Goal: Task Accomplishment & Management: Manage account settings

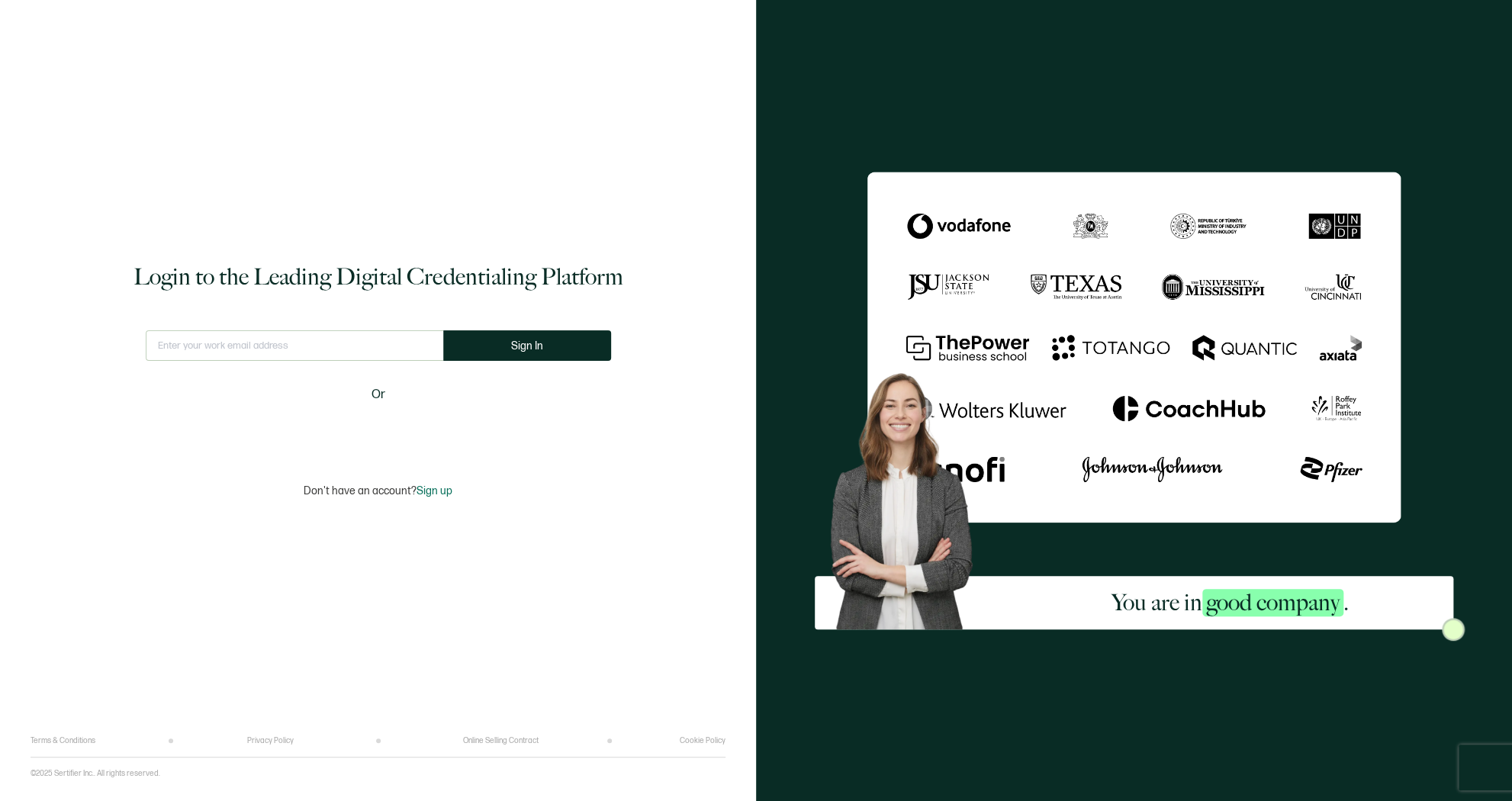
click at [271, 345] on input "text" at bounding box center [294, 345] width 297 height 30
type input "[PERSON_NAME][EMAIL_ADDRESS][PERSON_NAME][DOMAIN_NAME]"
click at [550, 351] on button "Sign In" at bounding box center [532, 345] width 168 height 30
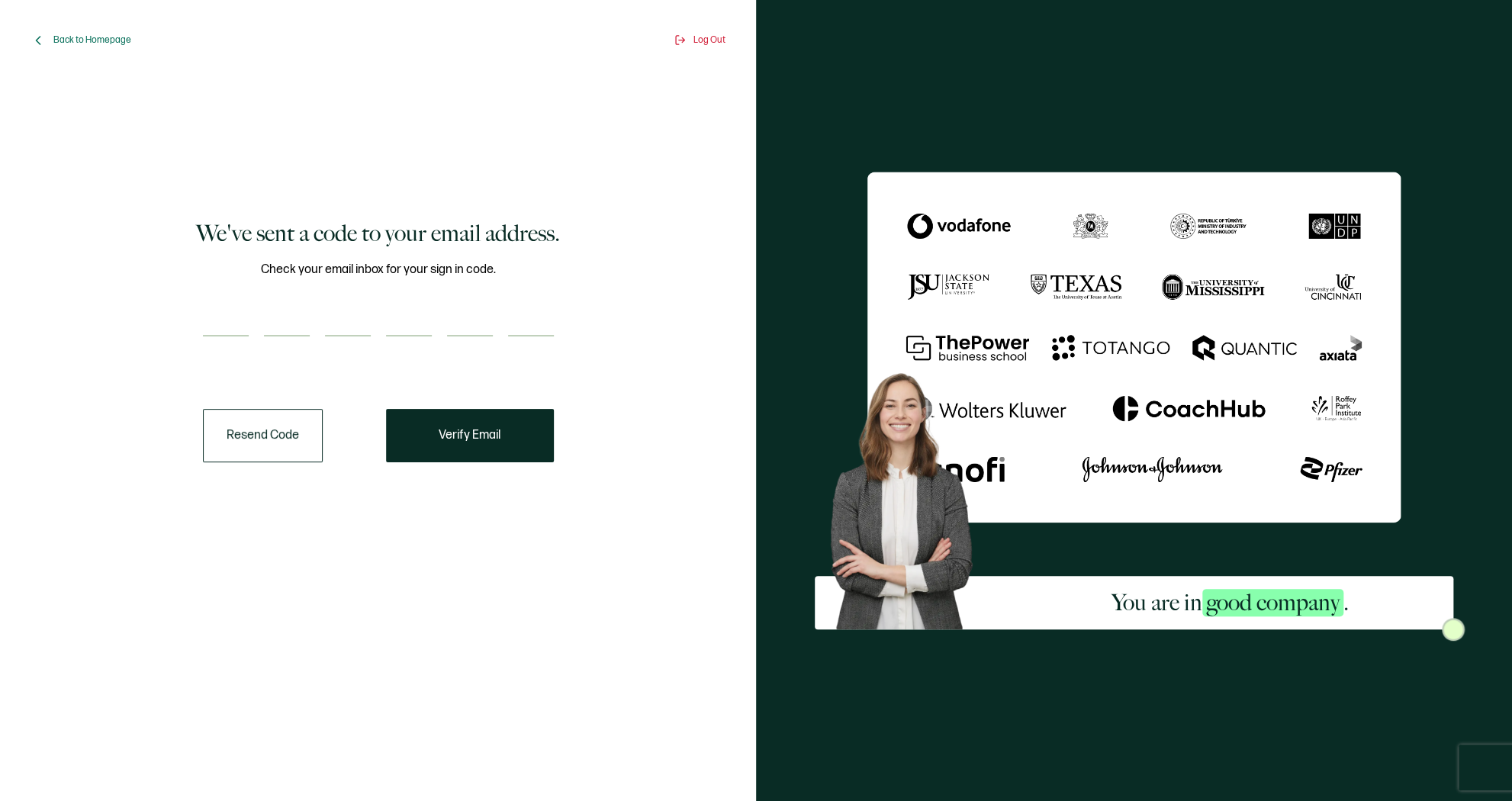
click at [209, 319] on input "number" at bounding box center [226, 320] width 46 height 30
paste input "3"
type input "3"
type input "8"
type input "3"
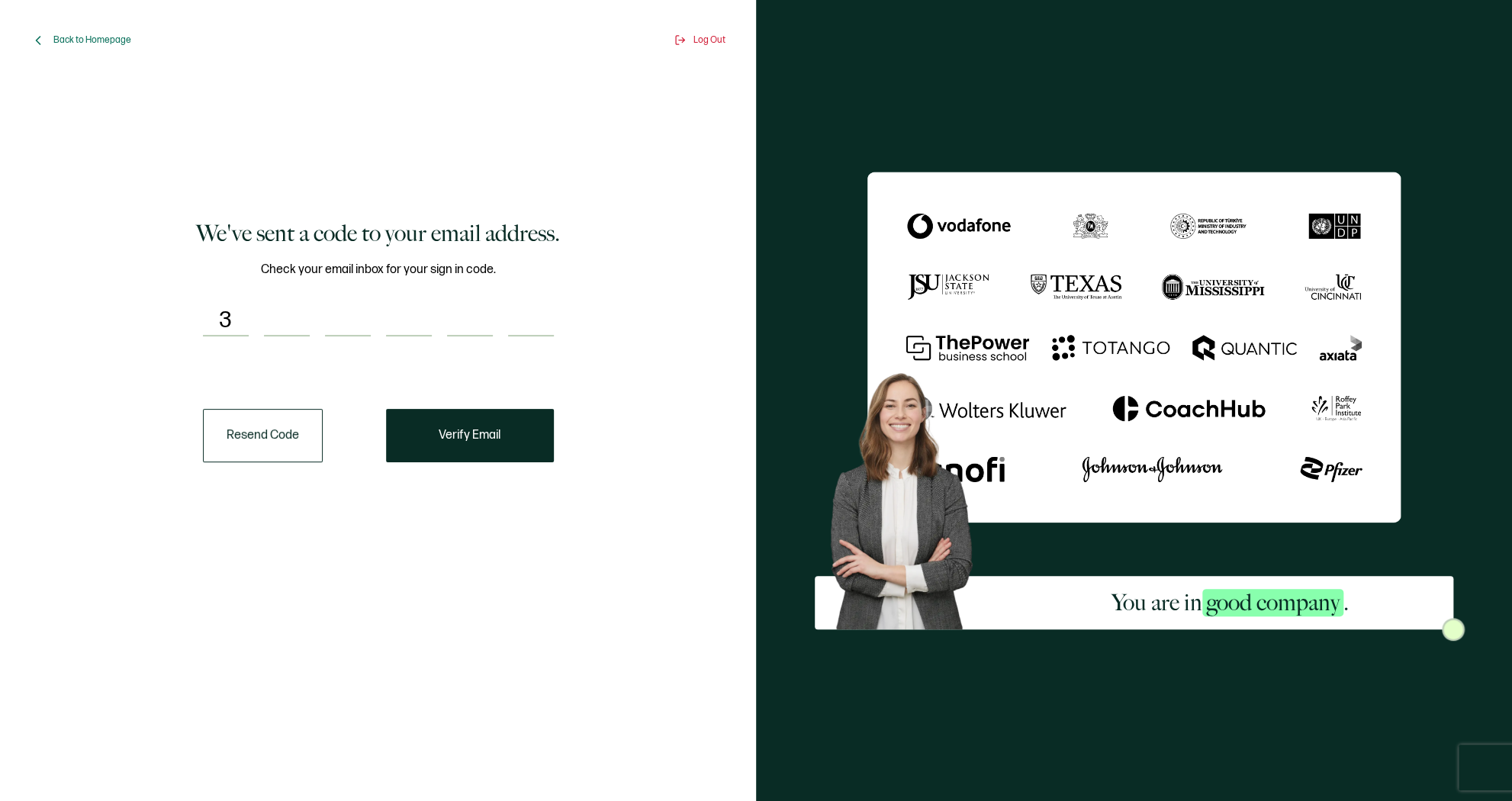
type input "9"
type input "2"
type input "5"
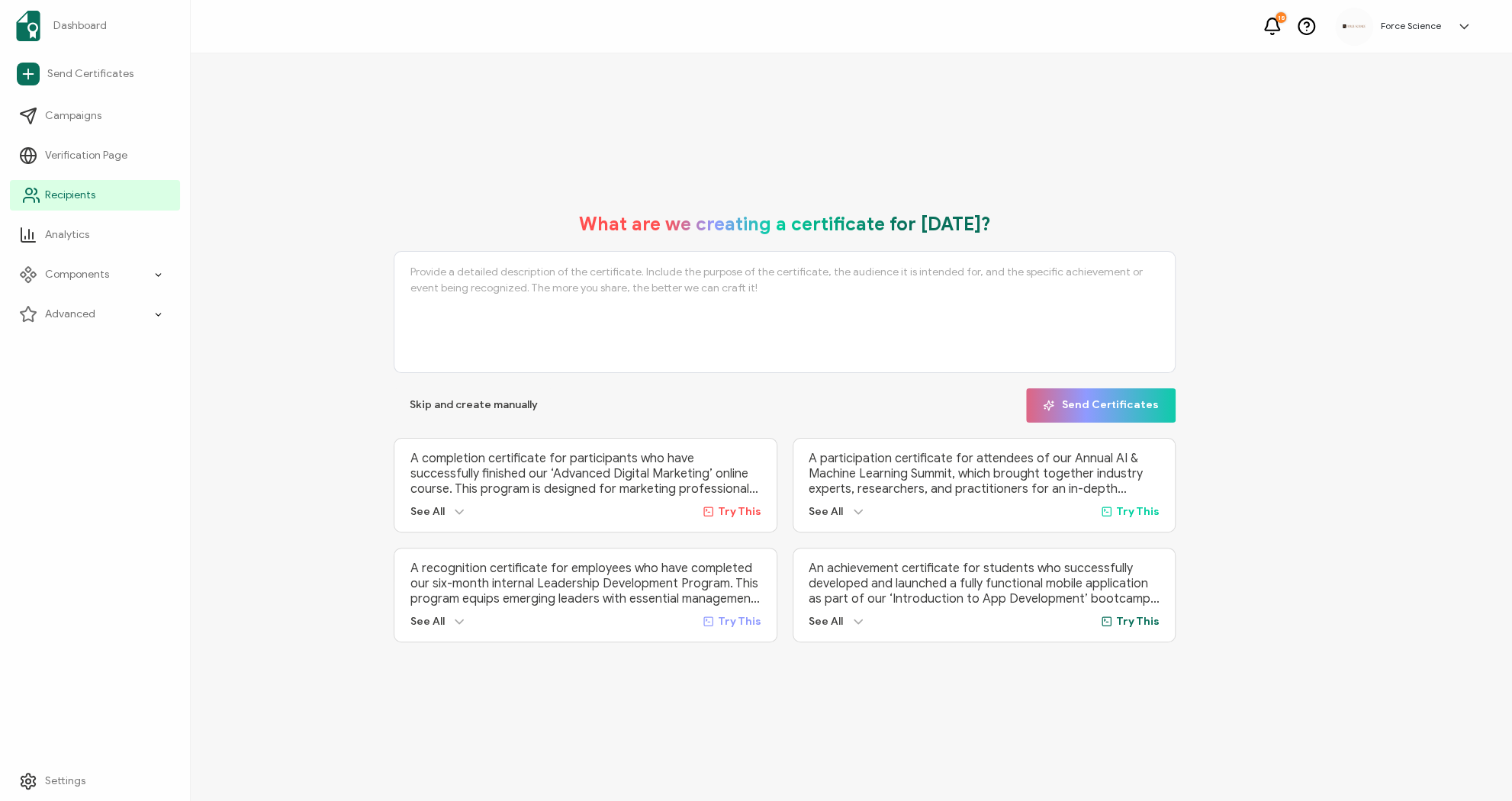
click at [57, 196] on span "Recipients" at bounding box center [70, 196] width 50 height 16
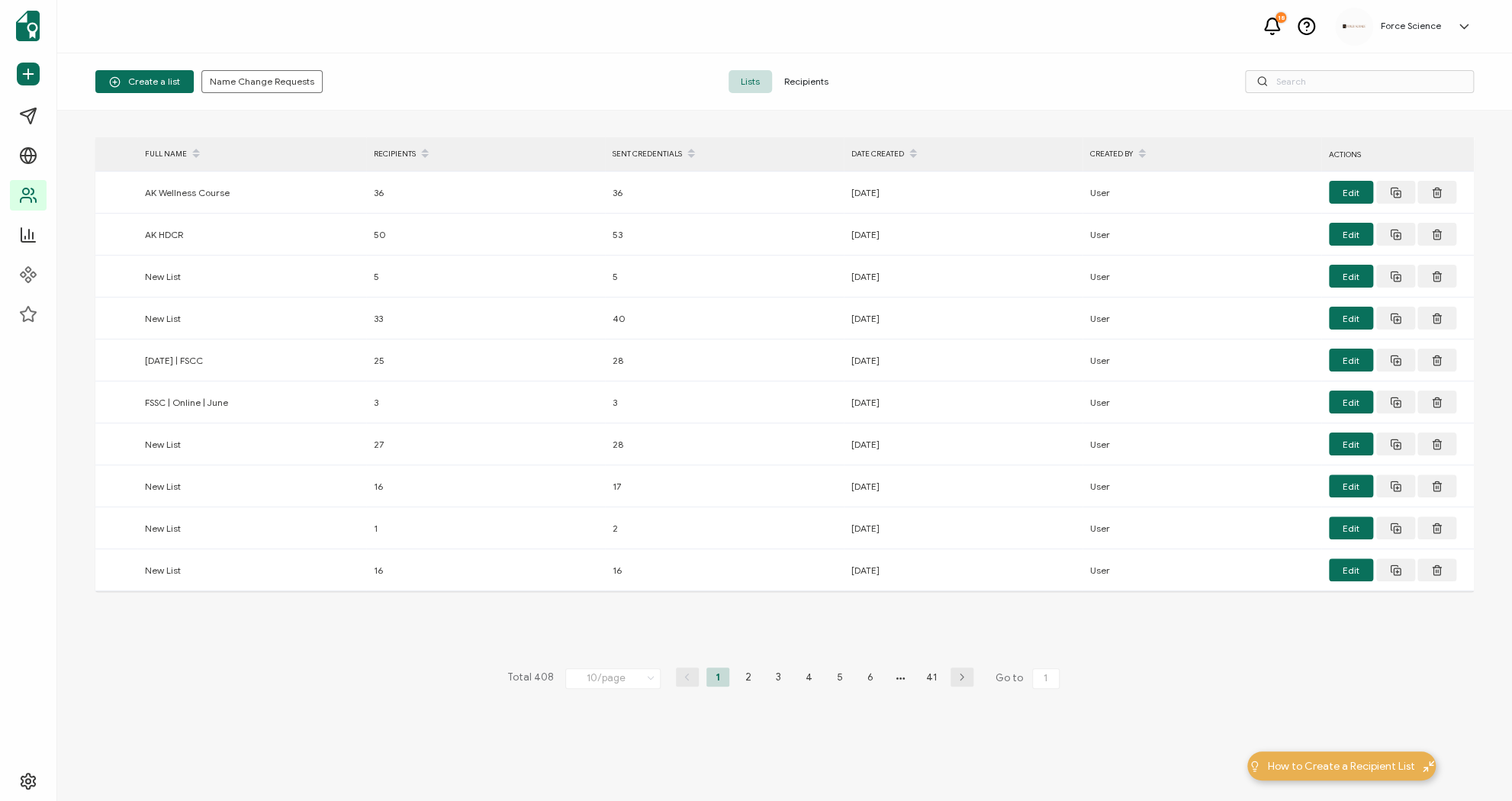
click at [799, 84] on span "Recipients" at bounding box center [806, 81] width 69 height 23
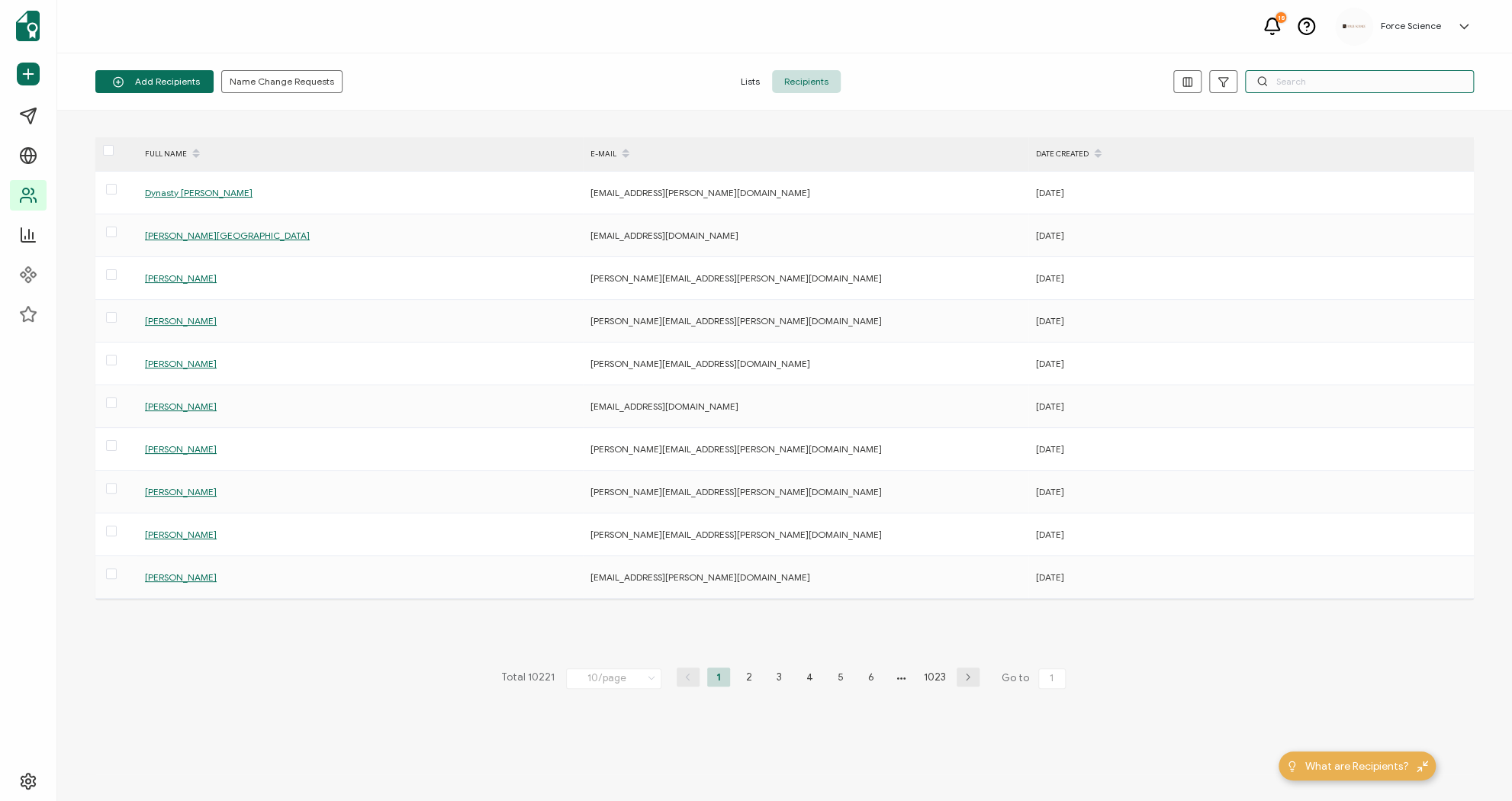
click at [1345, 78] on input "text" at bounding box center [1360, 81] width 229 height 23
paste input "[EMAIL_ADDRESS][DOMAIN_NAME]"
type input "[EMAIL_ADDRESS][DOMAIN_NAME]"
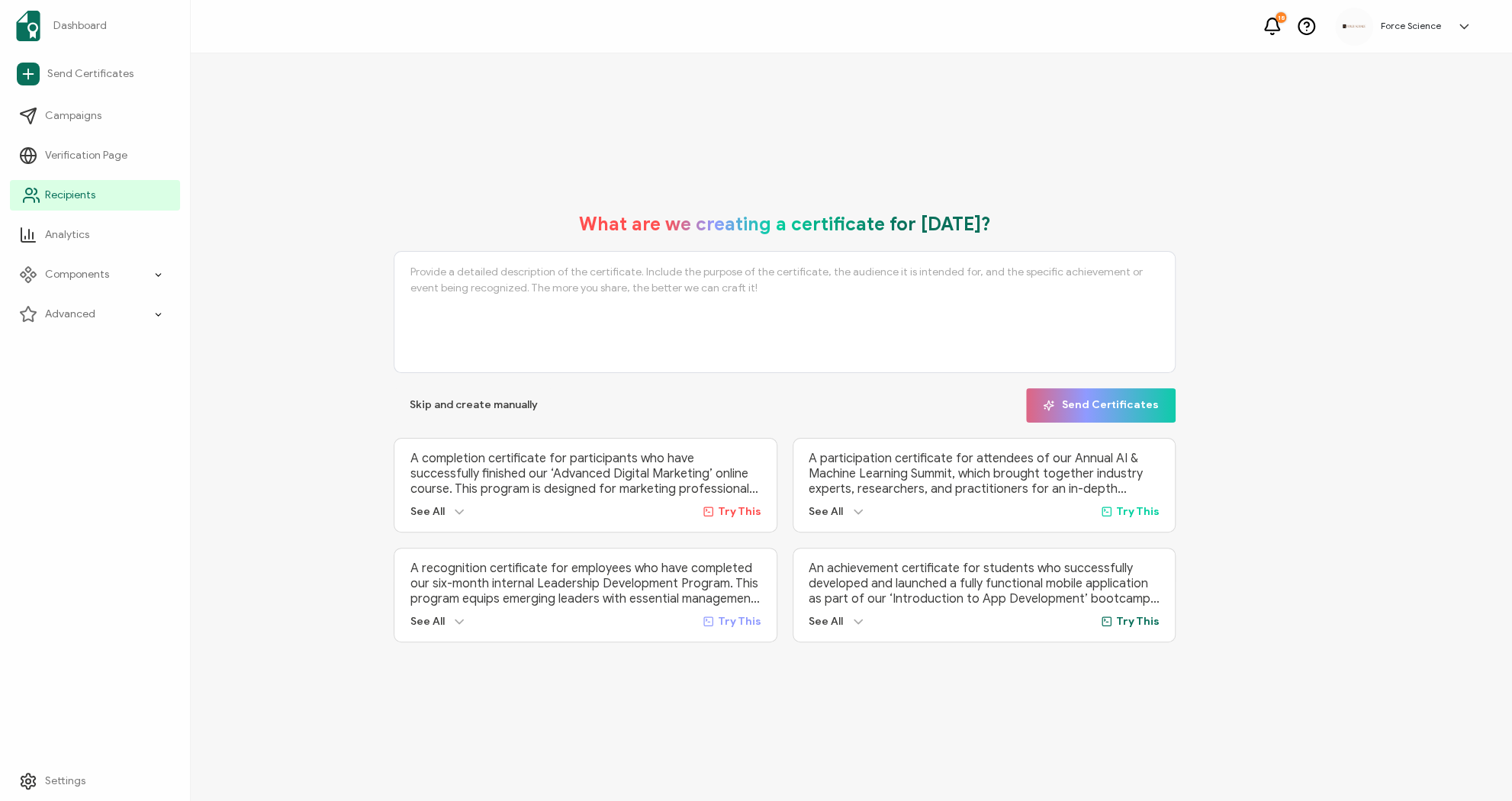
click at [55, 196] on span "Recipients" at bounding box center [70, 196] width 50 height 16
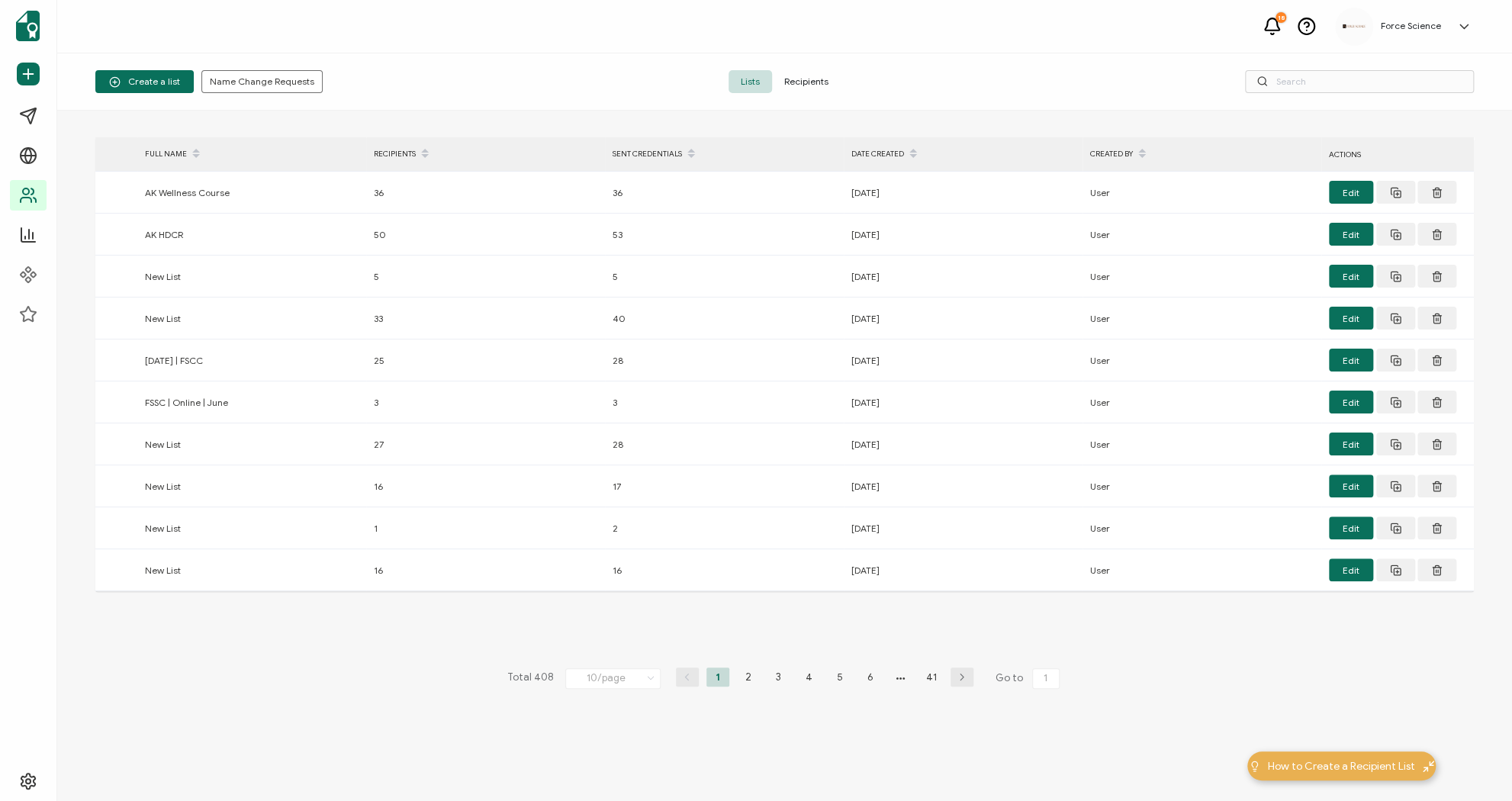
click at [810, 75] on span "Recipients" at bounding box center [806, 81] width 69 height 23
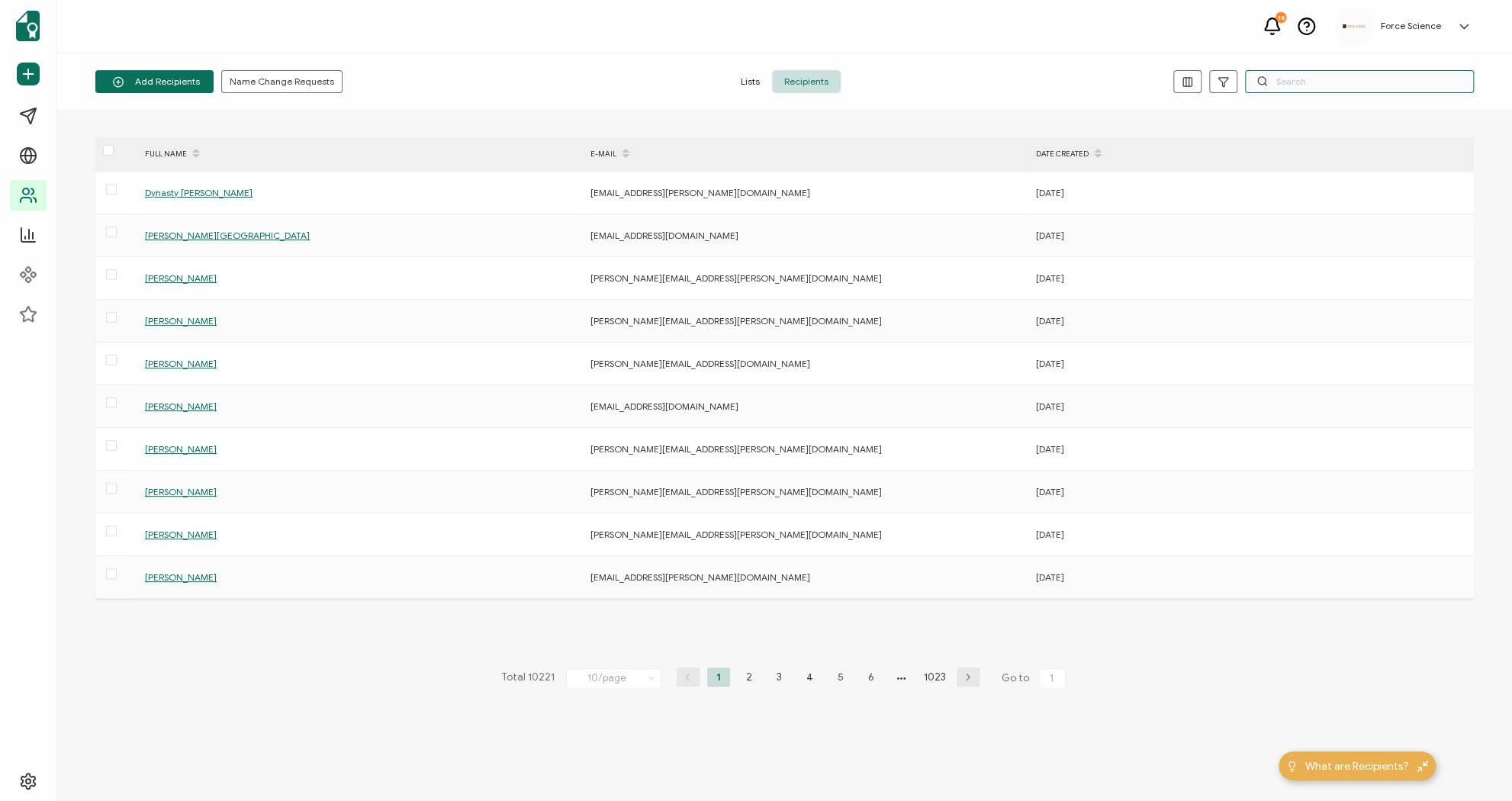
click at [1376, 84] on input "text" at bounding box center [1360, 81] width 229 height 23
paste input "[EMAIL_ADDRESS][DOMAIN_NAME]"
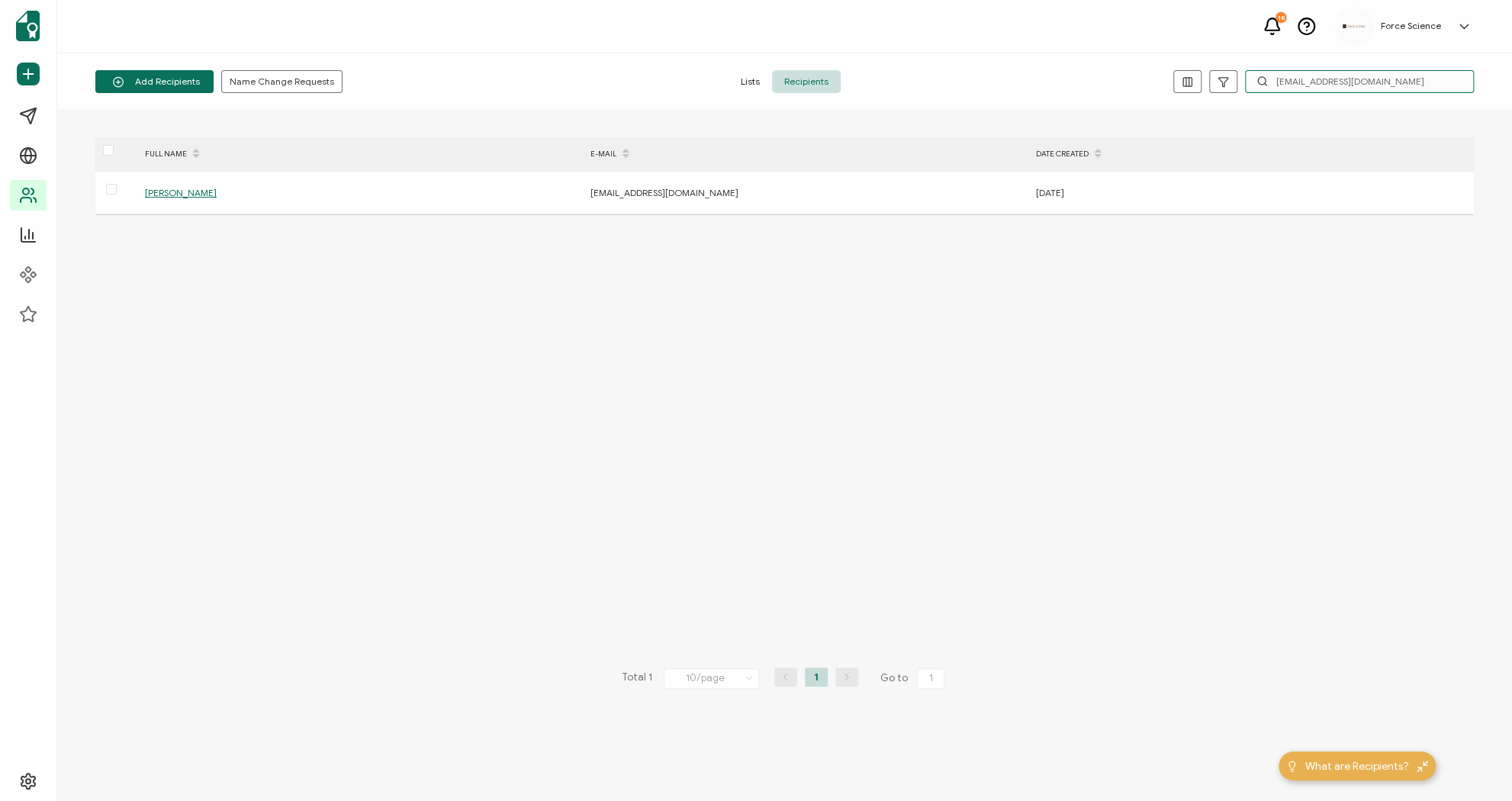
type input "[EMAIL_ADDRESS][DOMAIN_NAME]"
drag, startPoint x: 1329, startPoint y: 79, endPoint x: 1210, endPoint y: 71, distance: 119.3
click at [1210, 71] on div "[EMAIL_ADDRESS][DOMAIN_NAME]" at bounding box center [1244, 81] width 459 height 23
paste input "[EMAIL_ADDRESS][DOMAIN_NAME]"
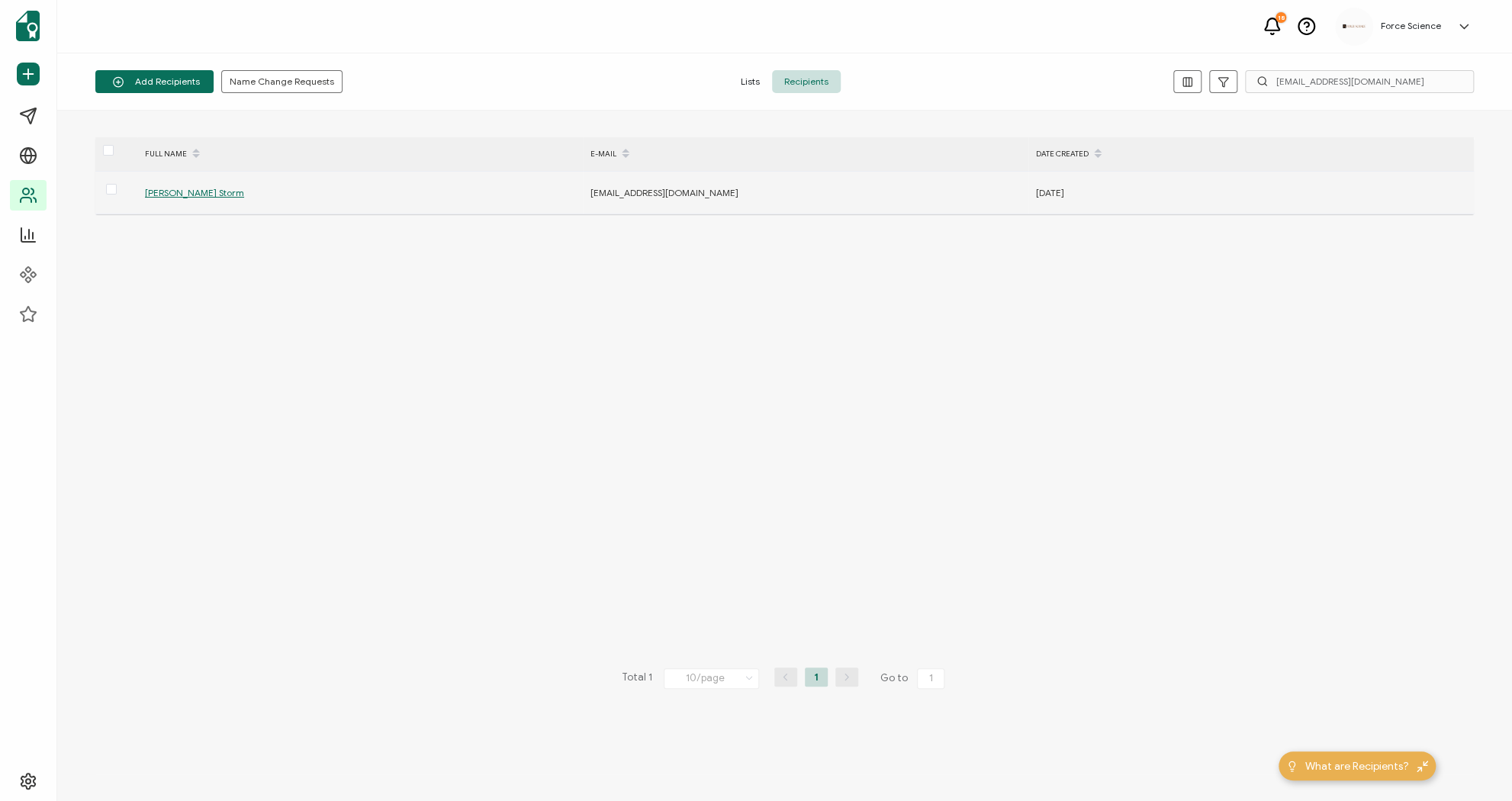
drag, startPoint x: 708, startPoint y: 177, endPoint x: 700, endPoint y: 190, distance: 15.3
click at [706, 183] on td "[EMAIL_ADDRESS][DOMAIN_NAME]" at bounding box center [806, 193] width 445 height 43
drag, startPoint x: 675, startPoint y: 196, endPoint x: 581, endPoint y: 197, distance: 94.0
click at [581, 197] on tr "[PERSON_NAME] Storm [EMAIL_ADDRESS][DOMAIN_NAME] [DATE]" at bounding box center [785, 193] width 1378 height 43
copy tr "[EMAIL_ADDRESS][DOMAIN_NAME]"
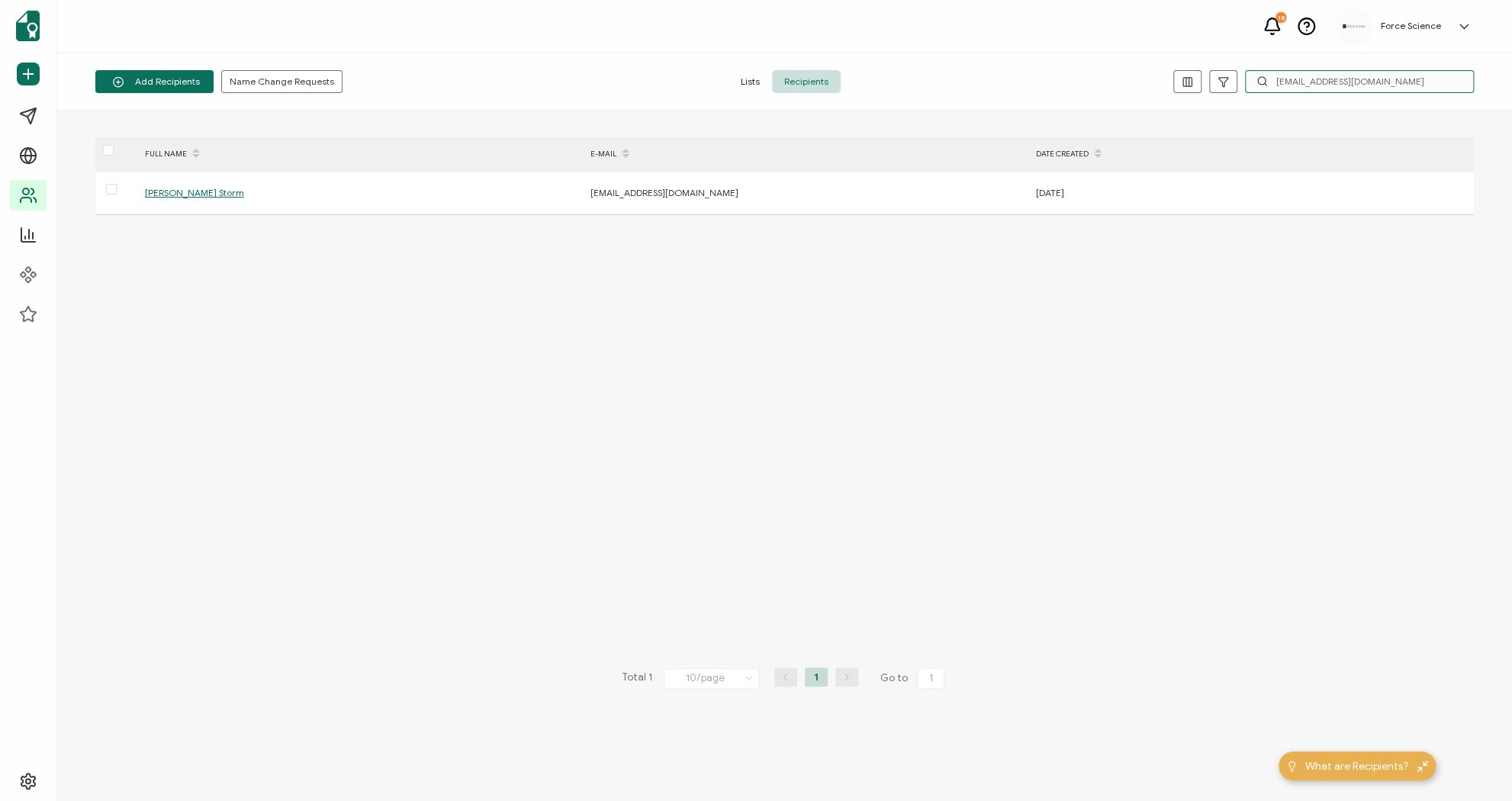
click at [1371, 84] on input "[EMAIL_ADDRESS][DOMAIN_NAME]" at bounding box center [1360, 81] width 229 height 23
drag, startPoint x: 1300, startPoint y: 84, endPoint x: 1154, endPoint y: 88, distance: 146.1
click at [1154, 88] on div "[EMAIL_ADDRESS][DOMAIN_NAME]" at bounding box center [1244, 81] width 459 height 23
type input "kfstorm@lasd.o"
drag, startPoint x: 1283, startPoint y: 84, endPoint x: 1187, endPoint y: 84, distance: 96.0
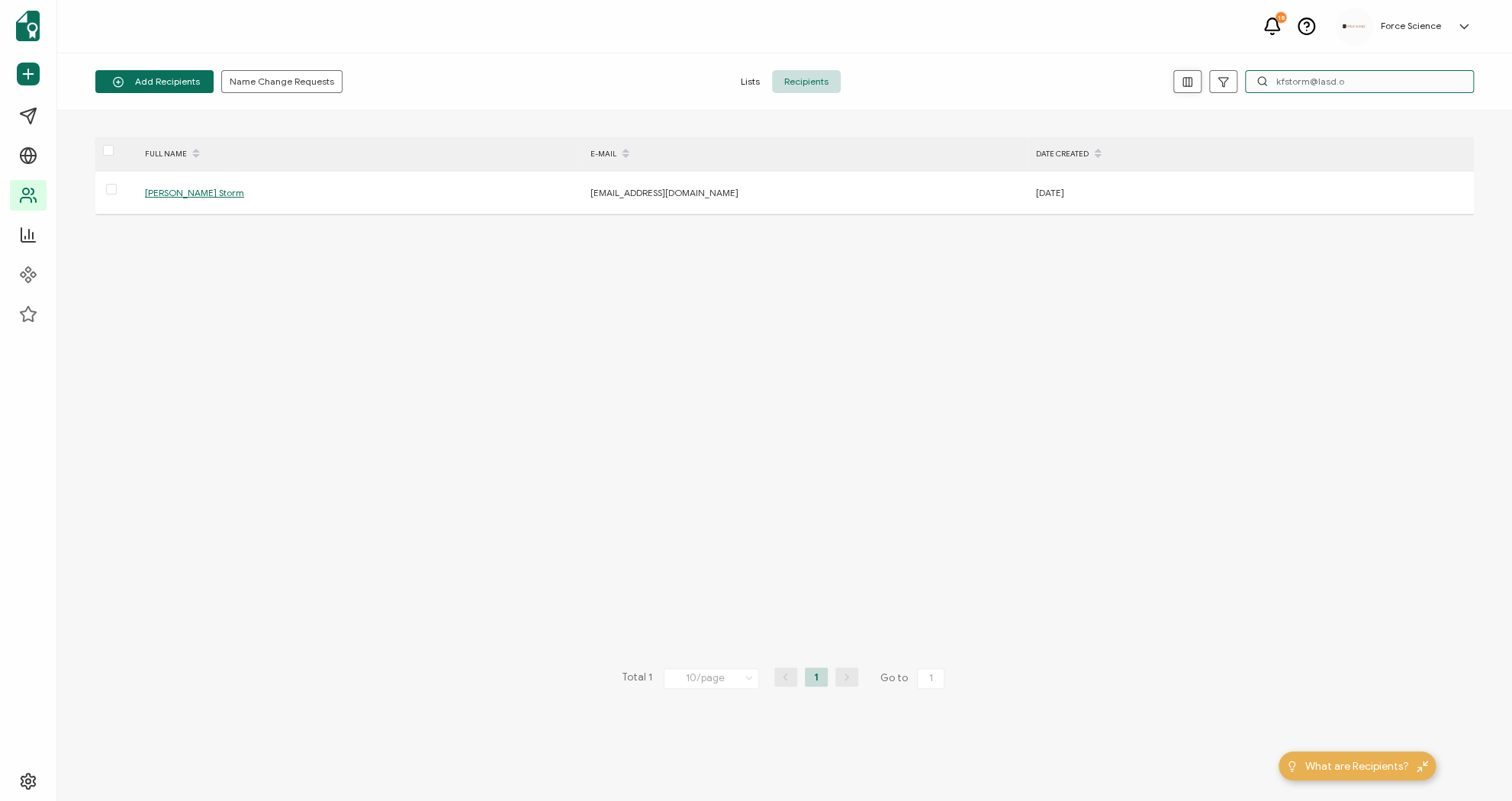
click at [1187, 84] on div "kfstorm@lasd.o" at bounding box center [1244, 81] width 459 height 23
paste input "[EMAIL_ADDRESS][DOMAIN_NAME]"
type input "[EMAIL_ADDRESS][DOMAIN_NAME]"
click at [1369, 89] on input "[EMAIL_ADDRESS][DOMAIN_NAME]" at bounding box center [1360, 81] width 229 height 23
drag, startPoint x: 1374, startPoint y: 82, endPoint x: 1241, endPoint y: 78, distance: 133.1
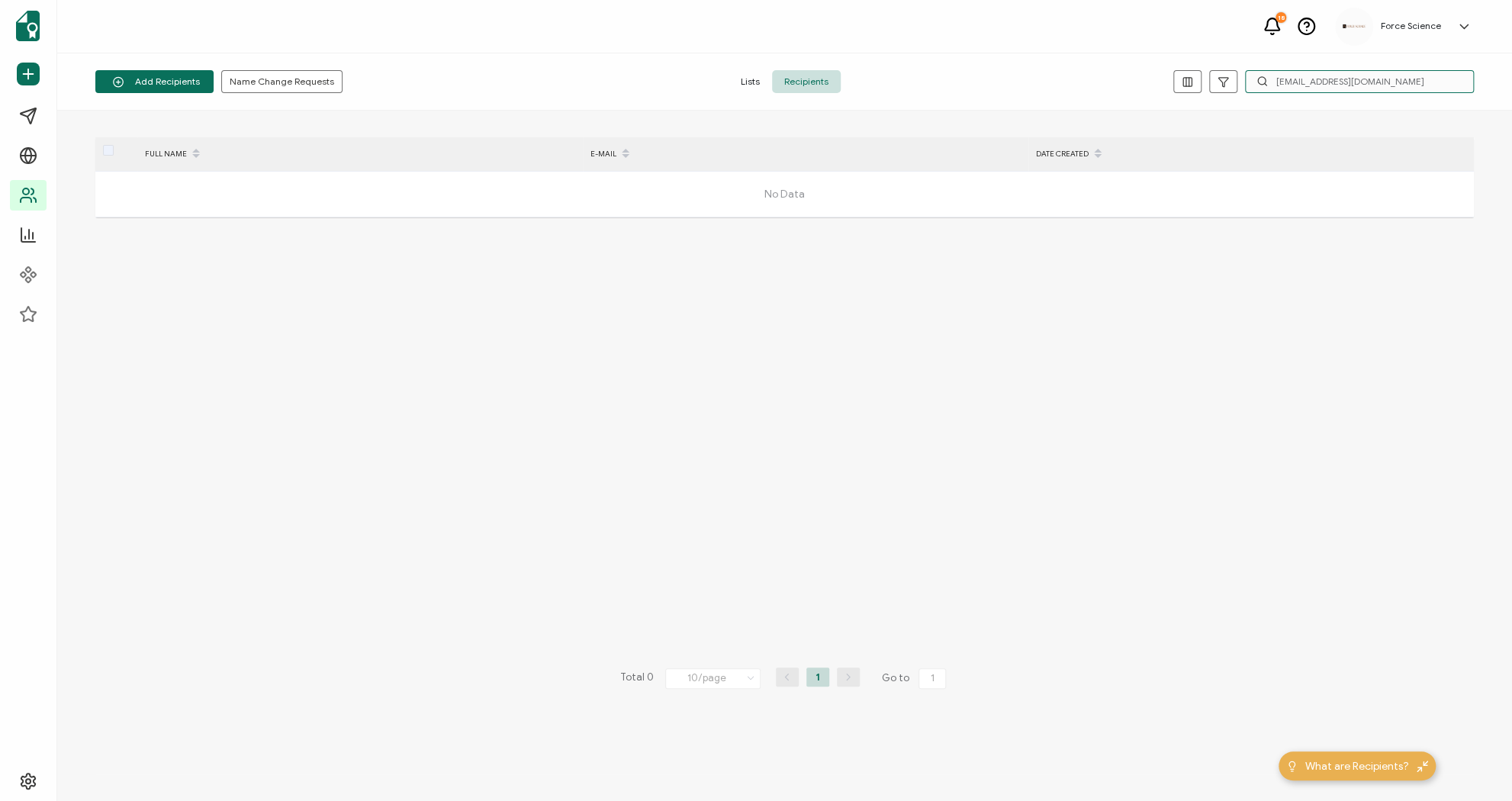
click at [1240, 78] on div "[EMAIL_ADDRESS][DOMAIN_NAME]" at bounding box center [1244, 81] width 459 height 23
paste input "[EMAIL_ADDRESS][DOMAIN_NAME]"
click at [1295, 81] on input "[EMAIL_ADDRESS][DOMAIN_NAME]" at bounding box center [1360, 81] width 229 height 23
type input "[EMAIL_ADDRESS][DOMAIN_NAME]"
drag, startPoint x: 1352, startPoint y: 83, endPoint x: 1229, endPoint y: 82, distance: 123.0
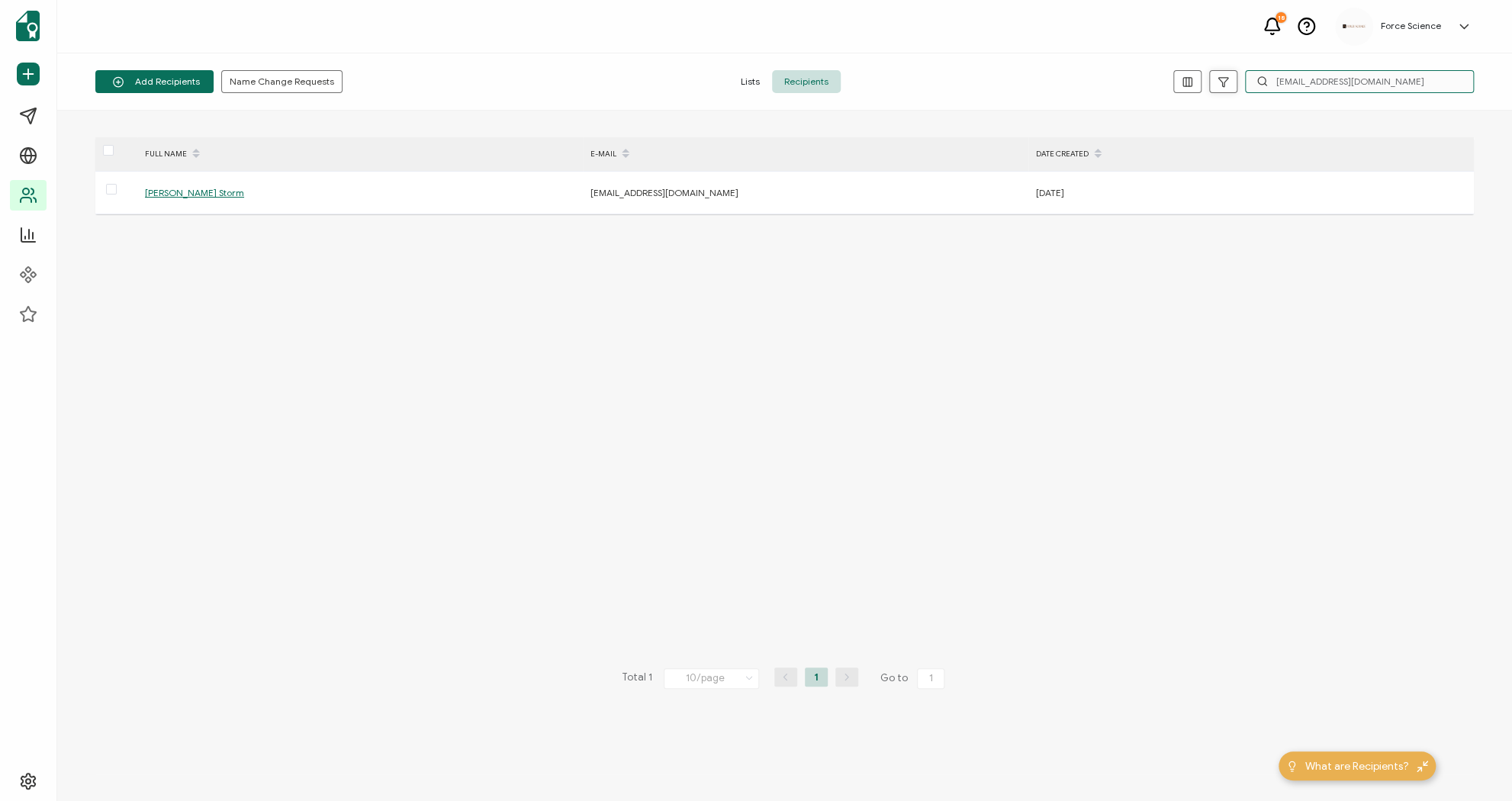
click at [1229, 82] on div "[EMAIL_ADDRESS][DOMAIN_NAME]" at bounding box center [1244, 81] width 459 height 23
paste input "[EMAIL_ADDRESS][DOMAIN_NAME]"
type input "[EMAIL_ADDRESS][DOMAIN_NAME]"
click at [1393, 84] on input "[EMAIL_ADDRESS][DOMAIN_NAME]" at bounding box center [1360, 81] width 229 height 23
drag, startPoint x: 1317, startPoint y: 80, endPoint x: 1231, endPoint y: 81, distance: 86.0
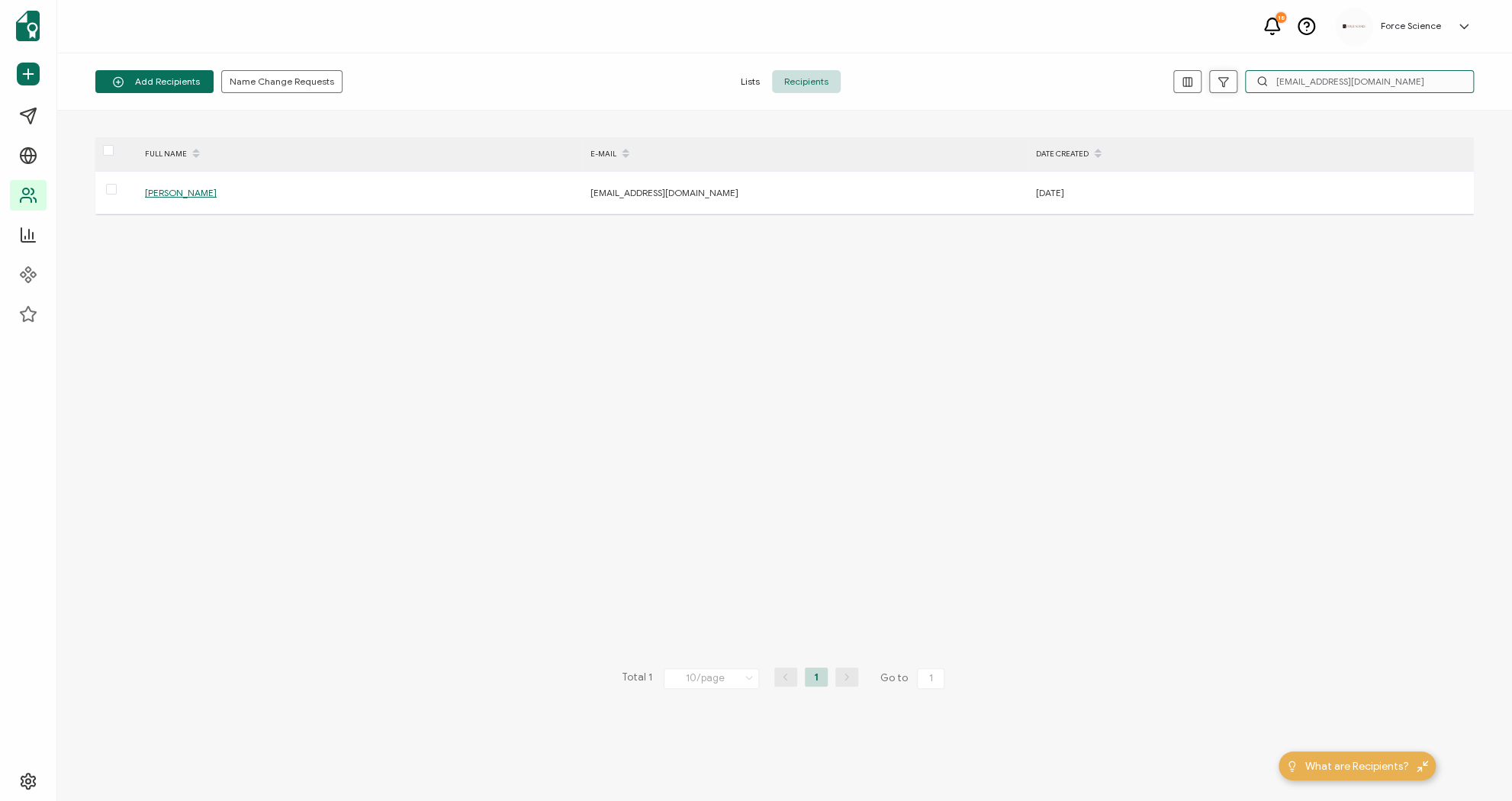
click at [1229, 79] on div "[EMAIL_ADDRESS][DOMAIN_NAME]" at bounding box center [1244, 81] width 459 height 23
paste input "[EMAIL_ADDRESS][DOMAIN_NAME]"
drag, startPoint x: 1383, startPoint y: 84, endPoint x: 1187, endPoint y: 81, distance: 196.0
click at [1187, 81] on div "[EMAIL_ADDRESS][DOMAIN_NAME]" at bounding box center [1244, 81] width 459 height 23
paste input "dacenten"
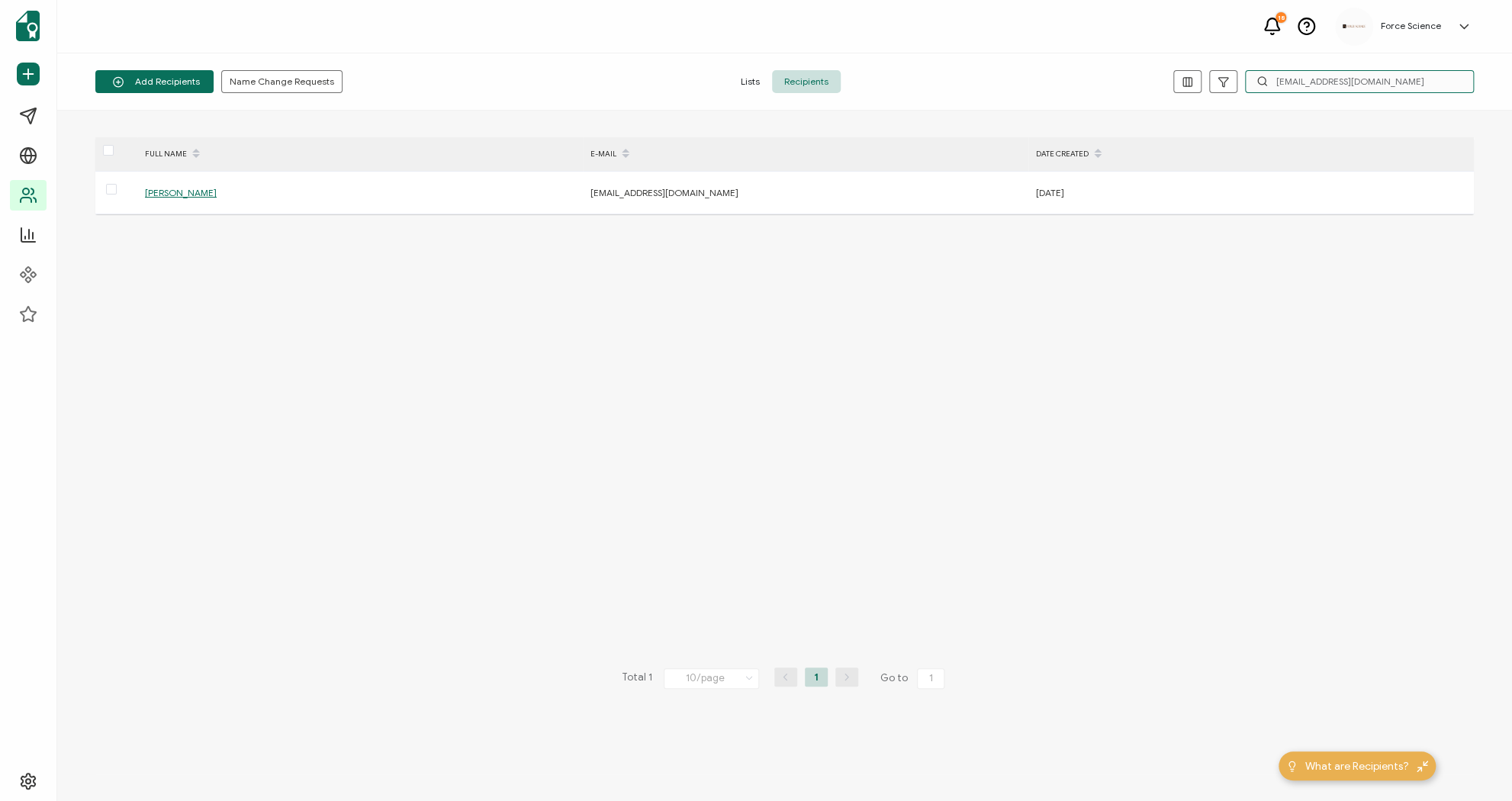
drag, startPoint x: 1356, startPoint y: 80, endPoint x: 1238, endPoint y: 81, distance: 118.0
click at [1238, 81] on div "[EMAIL_ADDRESS][DOMAIN_NAME]" at bounding box center [1244, 81] width 459 height 23
paste input "cdsandvi"
drag, startPoint x: 1341, startPoint y: 80, endPoint x: 1223, endPoint y: 73, distance: 118.2
click at [1223, 73] on div "[EMAIL_ADDRESS][DOMAIN_NAME]" at bounding box center [1244, 81] width 459 height 23
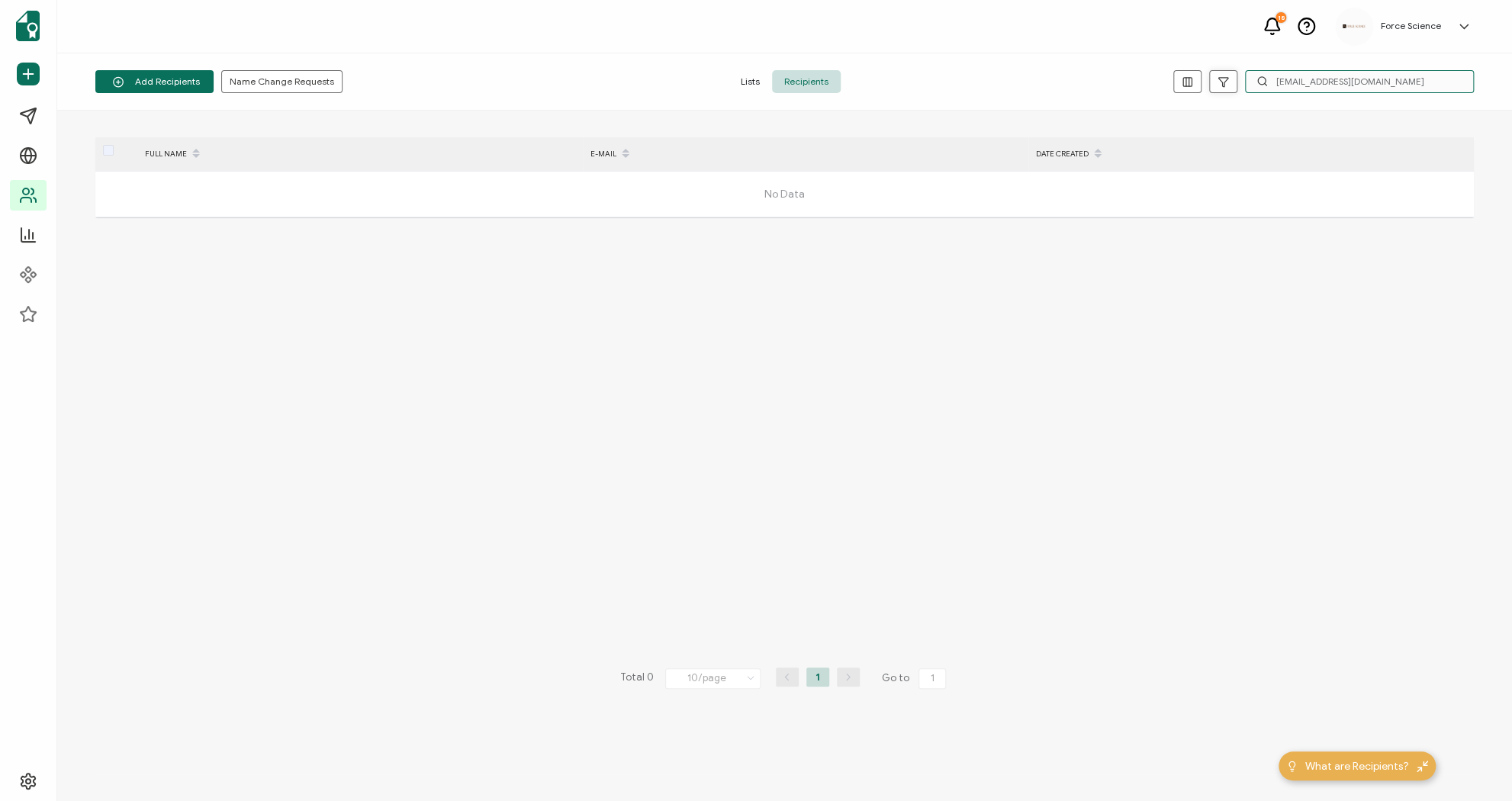
paste input "[PERSON_NAME][EMAIL_ADDRESS][PERSON_NAME][DOMAIN_NAME]"
type input "[PERSON_NAME][EMAIL_ADDRESS][PERSON_NAME][DOMAIN_NAME]"
